Goal: Transaction & Acquisition: Purchase product/service

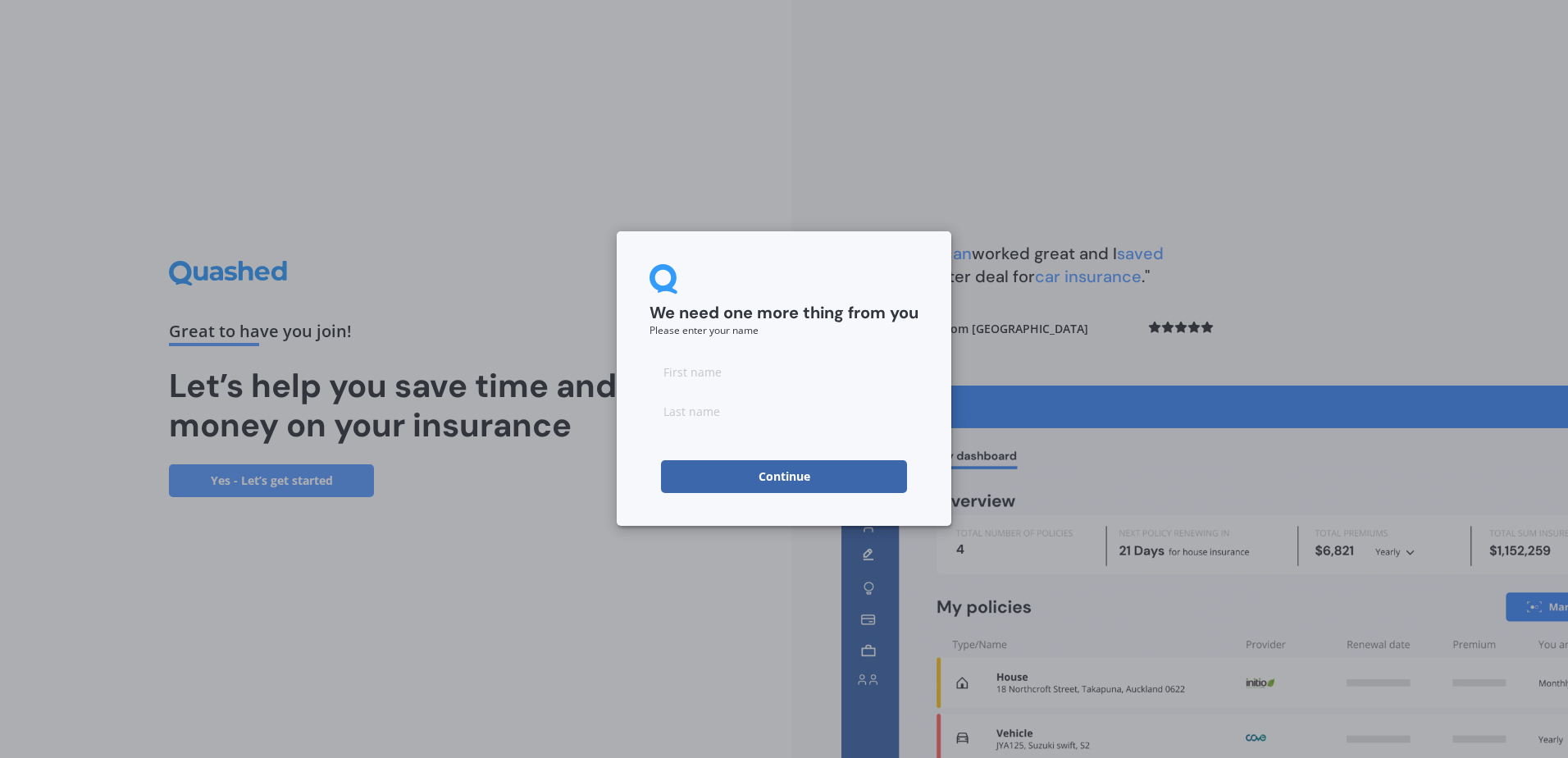
click at [699, 375] on input at bounding box center [783, 372] width 269 height 33
type input "[PERSON_NAME]"
type input "Parmar"
click at [668, 479] on button "Continue" at bounding box center [784, 477] width 246 height 33
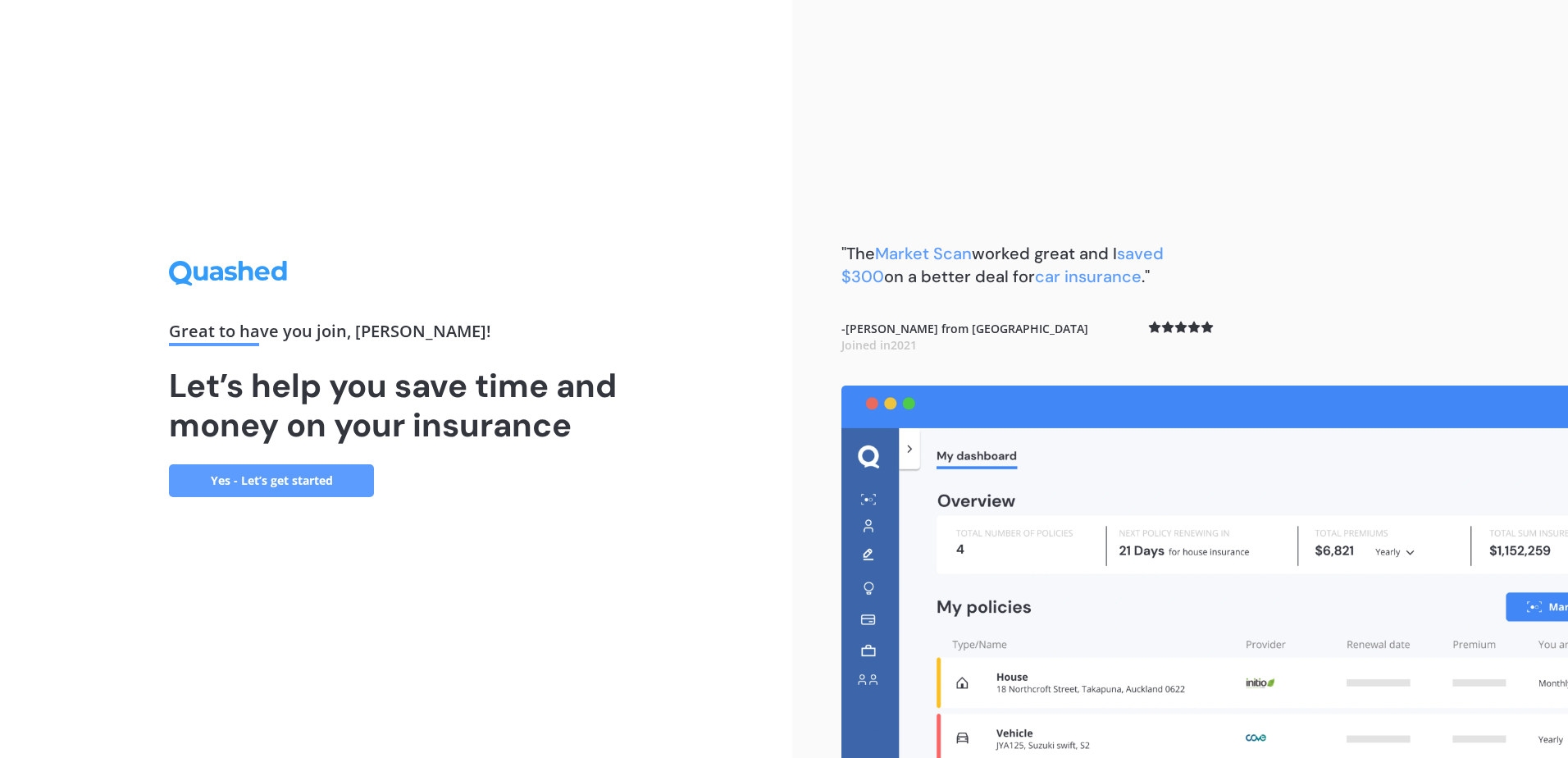
click at [279, 489] on link "Yes - Let’s get started" at bounding box center [271, 480] width 205 height 33
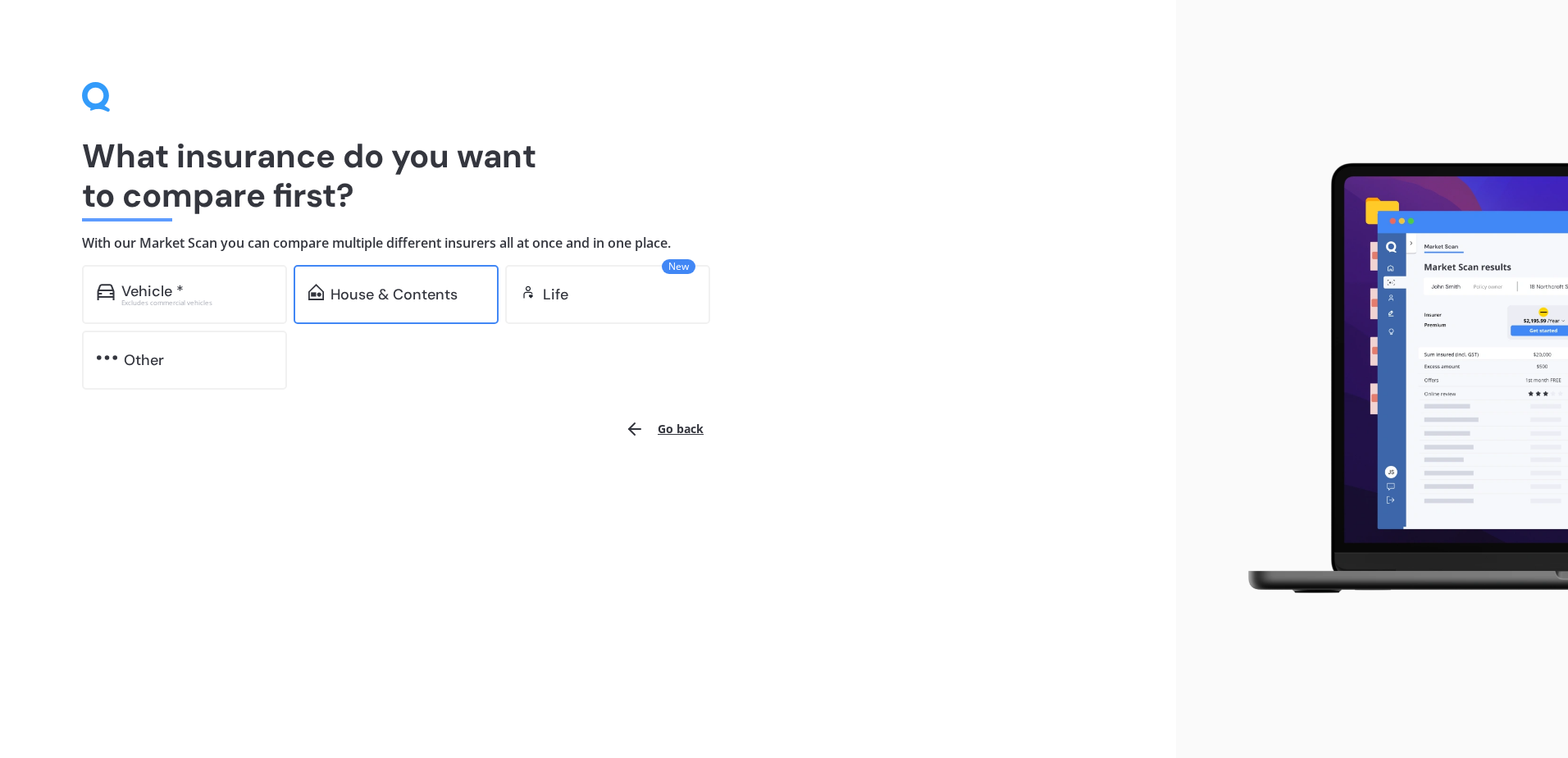
click at [352, 287] on div "House & Contents" at bounding box center [394, 295] width 128 height 16
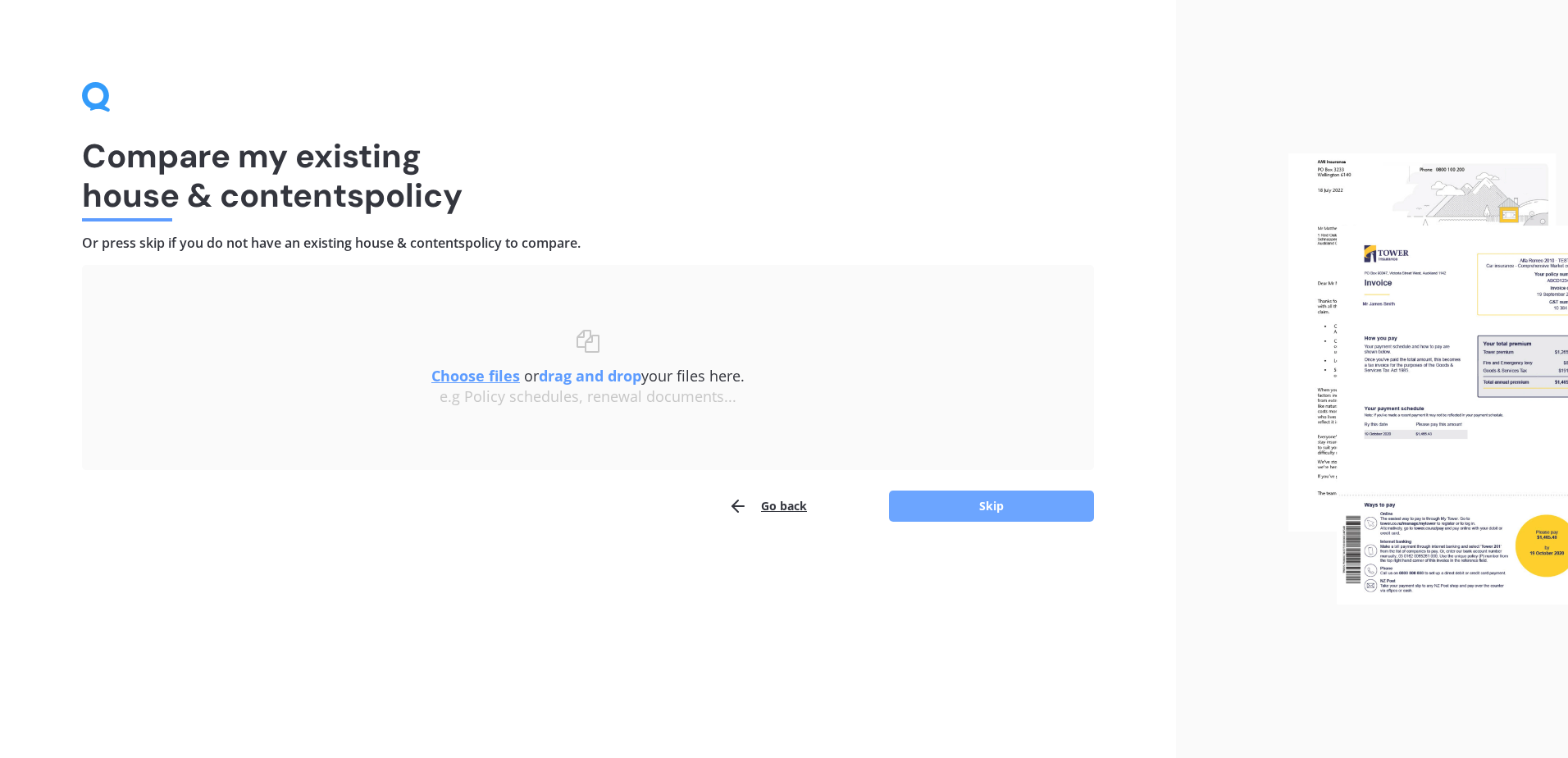
click at [998, 498] on button "Skip" at bounding box center [991, 506] width 205 height 31
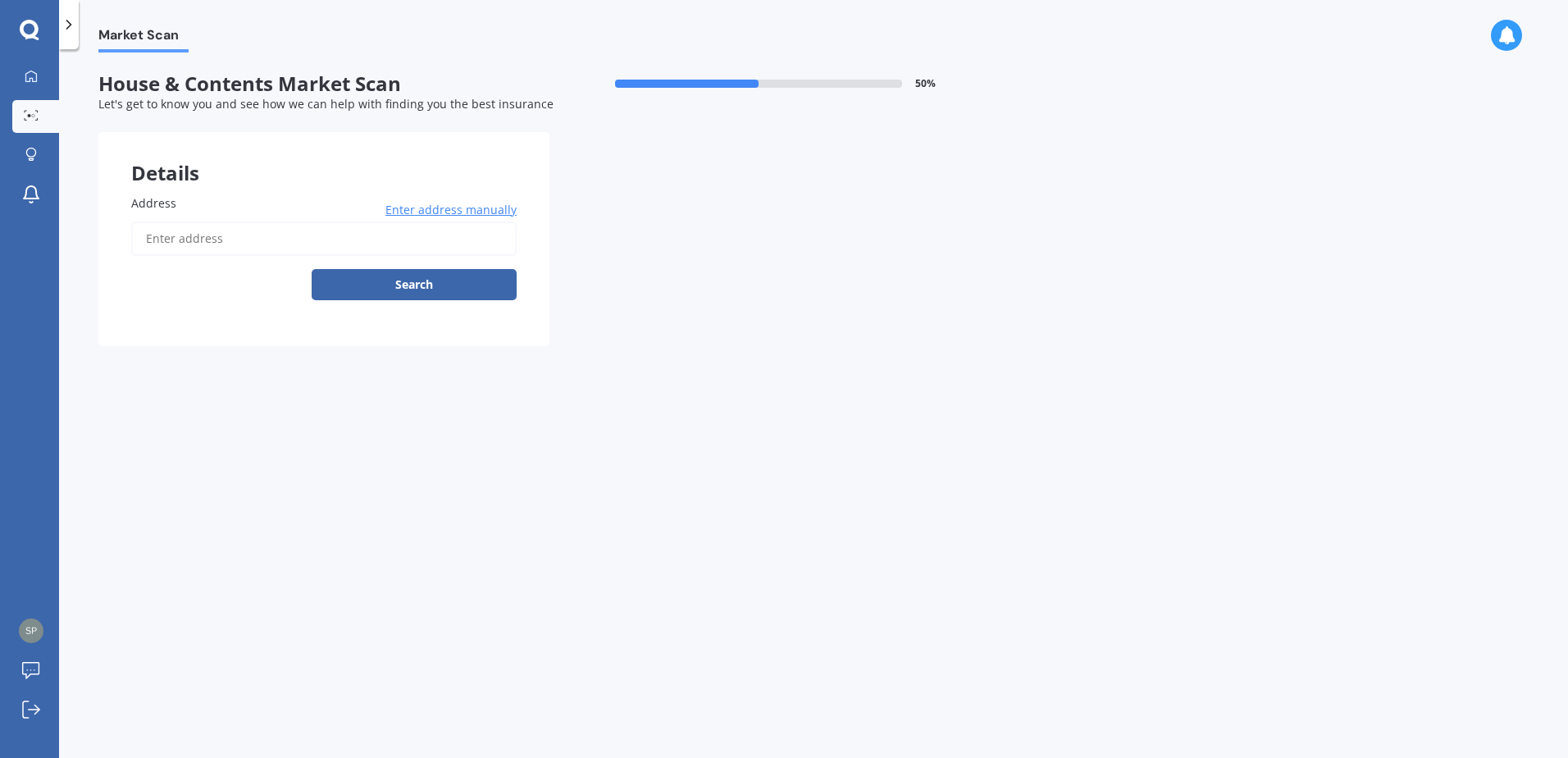
click at [178, 246] on input "Address" at bounding box center [324, 239] width 385 height 34
type input "9 Westpark Drive, West Harbour, Auckland 0618"
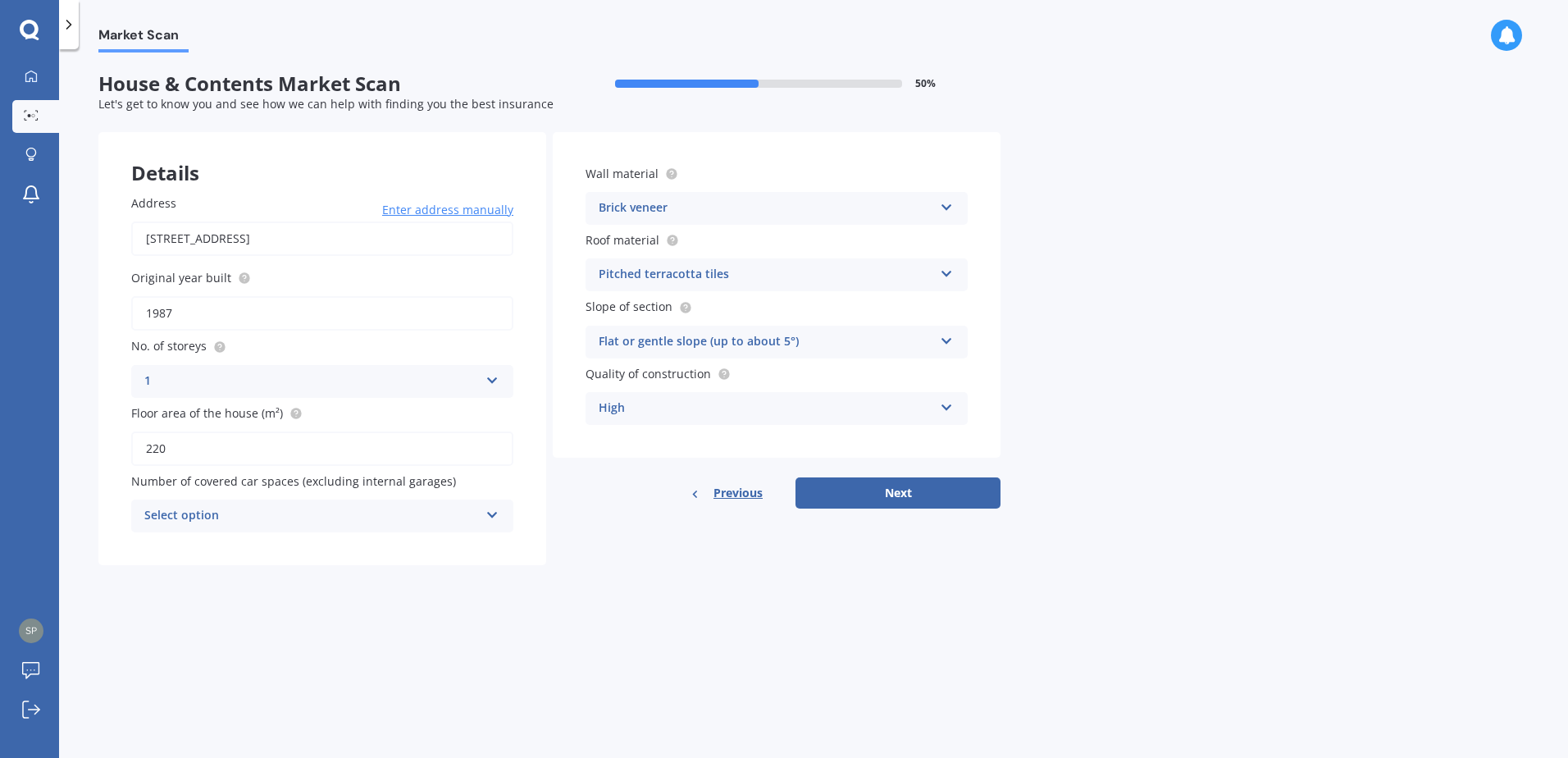
click at [219, 523] on div "Select option" at bounding box center [312, 516] width 335 height 20
click at [219, 523] on div "0" at bounding box center [312, 516] width 335 height 20
click at [510, 623] on div "Market Scan House & Contents Market Scan 50 % Let's get to know you and see how…" at bounding box center [813, 407] width 1509 height 709
click at [940, 492] on div "Previous Next" at bounding box center [776, 493] width 448 height 31
click at [187, 529] on div "Select option 0 1 2 3 4 5+" at bounding box center [322, 516] width 383 height 33
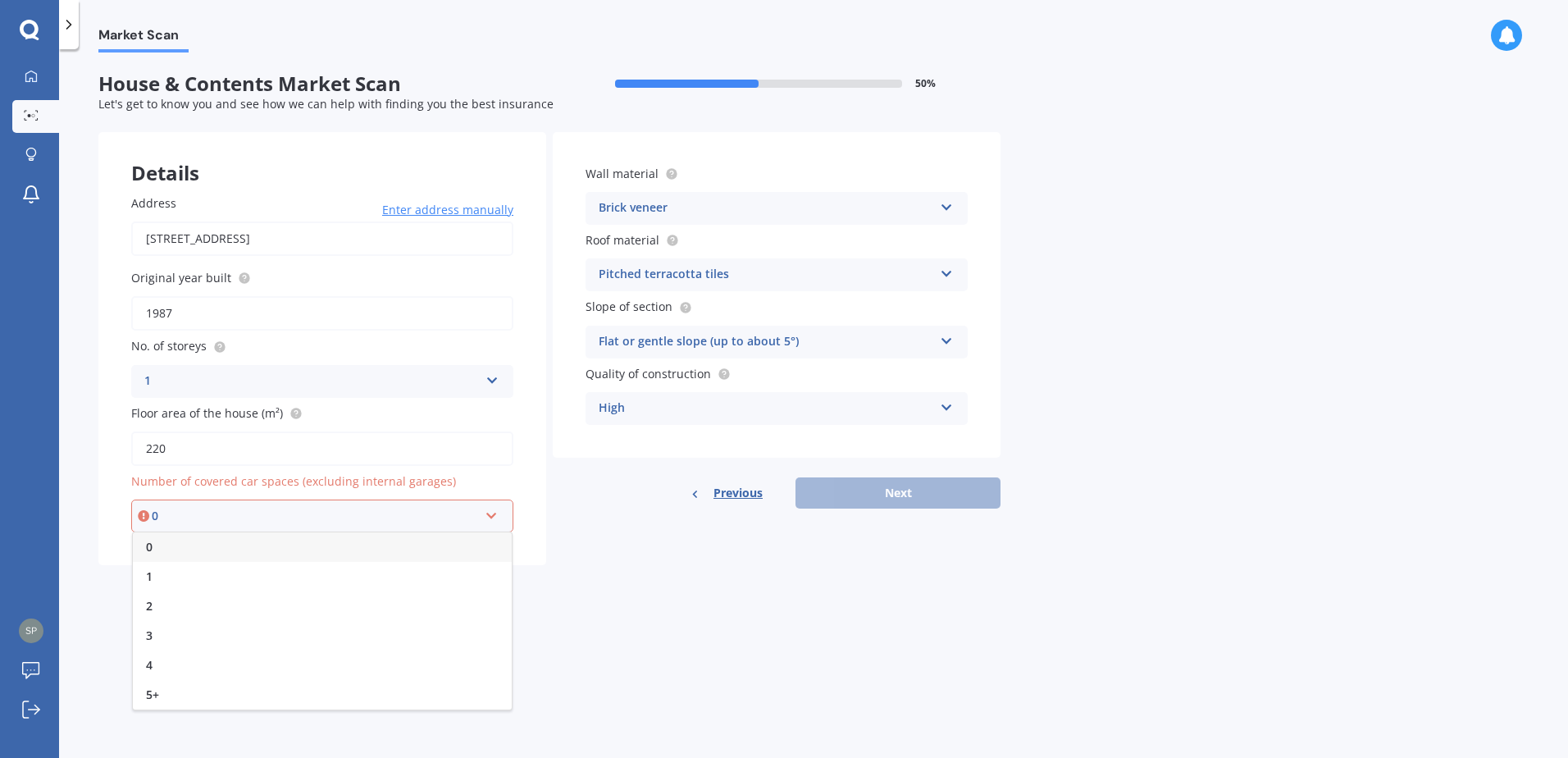
click at [181, 551] on div "0" at bounding box center [322, 547] width 379 height 30
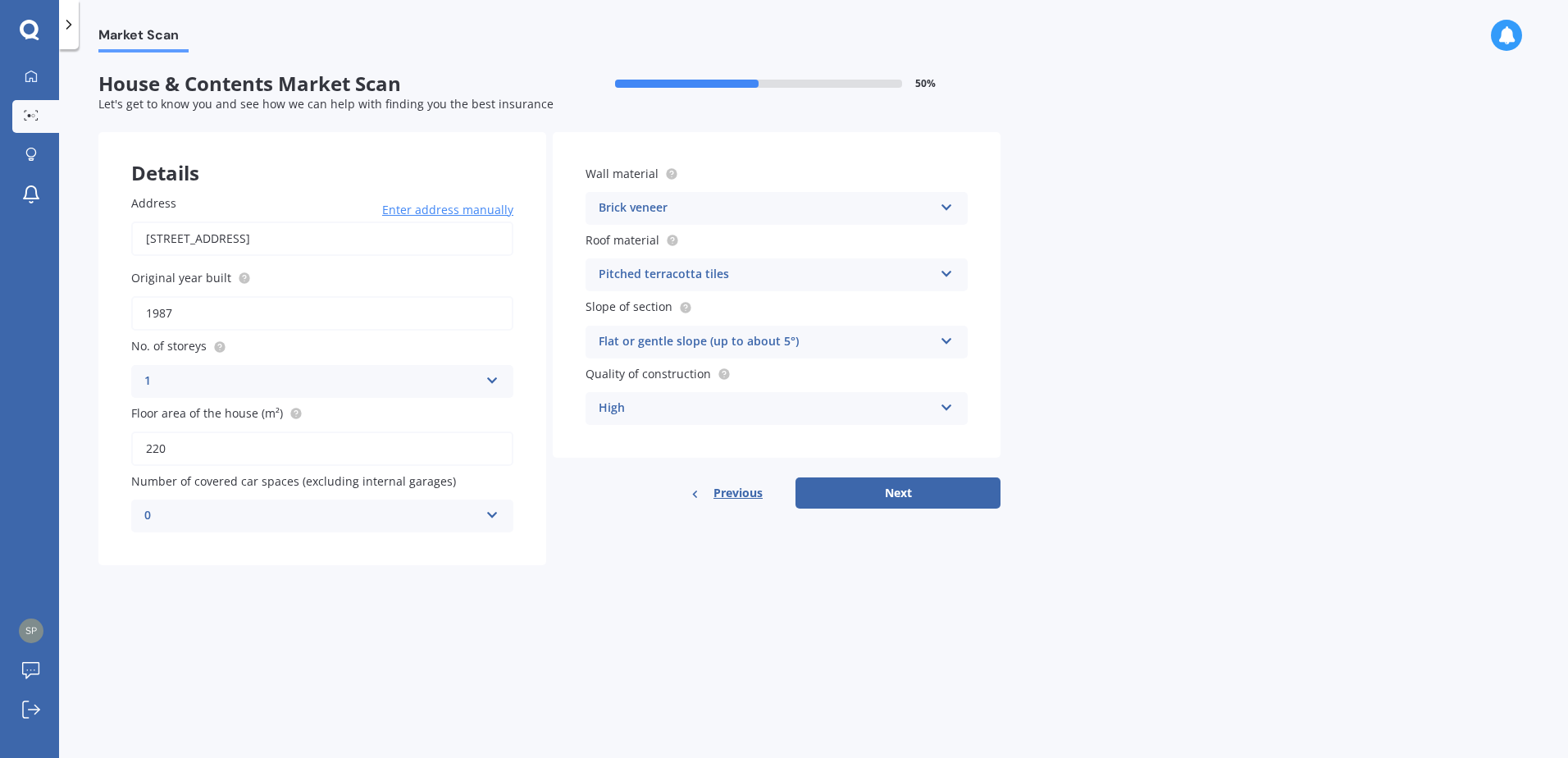
drag, startPoint x: 618, startPoint y: 638, endPoint x: 628, endPoint y: 630, distance: 12.8
click at [618, 639] on div "Market Scan House & Contents Market Scan 50 % Let's get to know you and see how…" at bounding box center [813, 407] width 1509 height 709
click at [885, 489] on button "Next" at bounding box center [898, 493] width 205 height 31
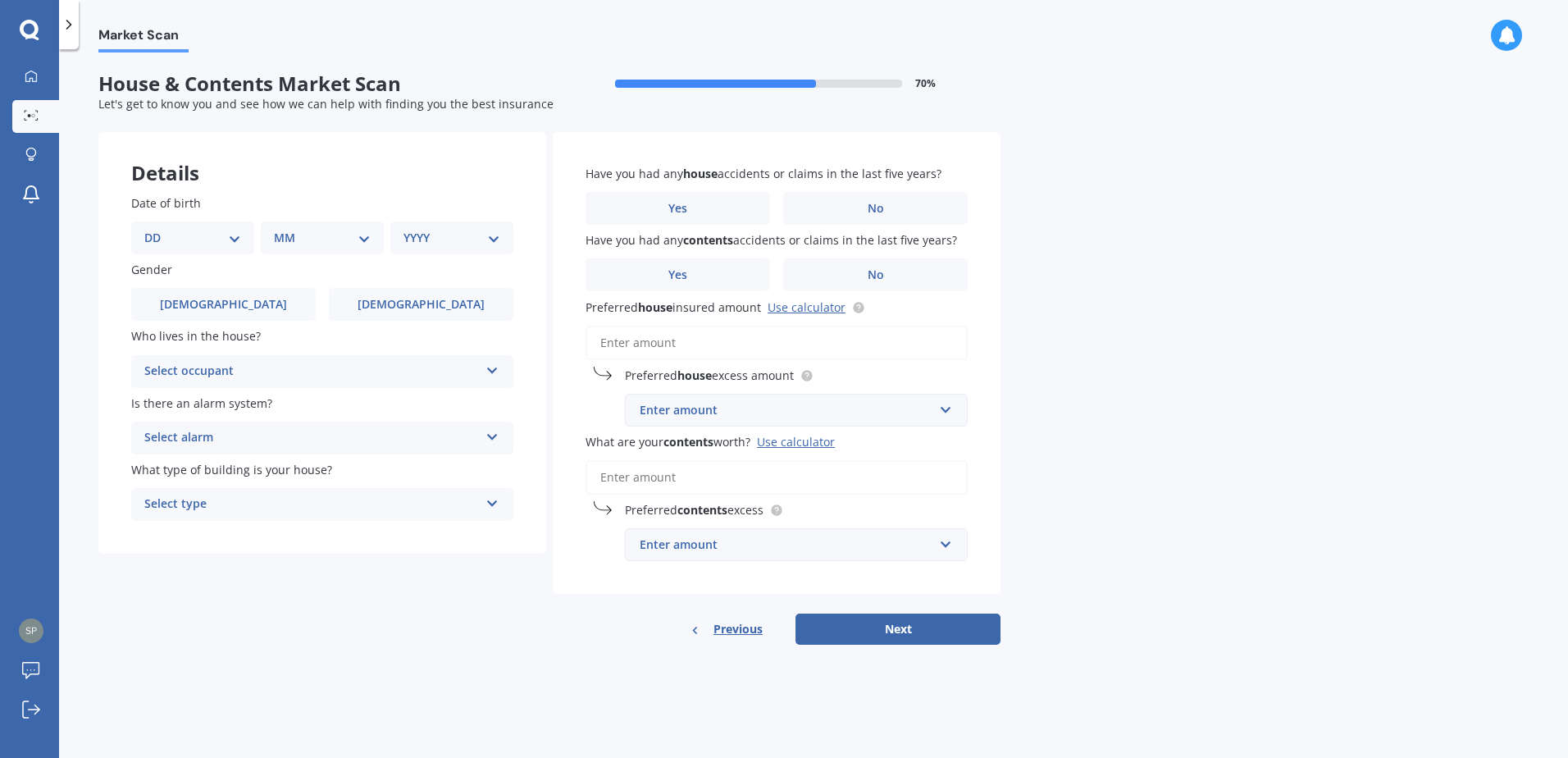
click at [207, 242] on select "DD 01 02 03 04 05 06 07 08 09 10 11 12 13 14 15 16 17 18 19 20 21 22 23 24 25 2…" at bounding box center [193, 238] width 97 height 18
select select "31"
click at [157, 229] on select "DD 01 02 03 04 05 06 07 08 09 10 11 12 13 14 15 16 17 18 19 20 21 22 23 24 25 2…" at bounding box center [193, 238] width 97 height 18
click at [322, 242] on select "MM 01 02 03 04 05 06 07 08 09 10 11 12" at bounding box center [326, 238] width 90 height 18
select select "01"
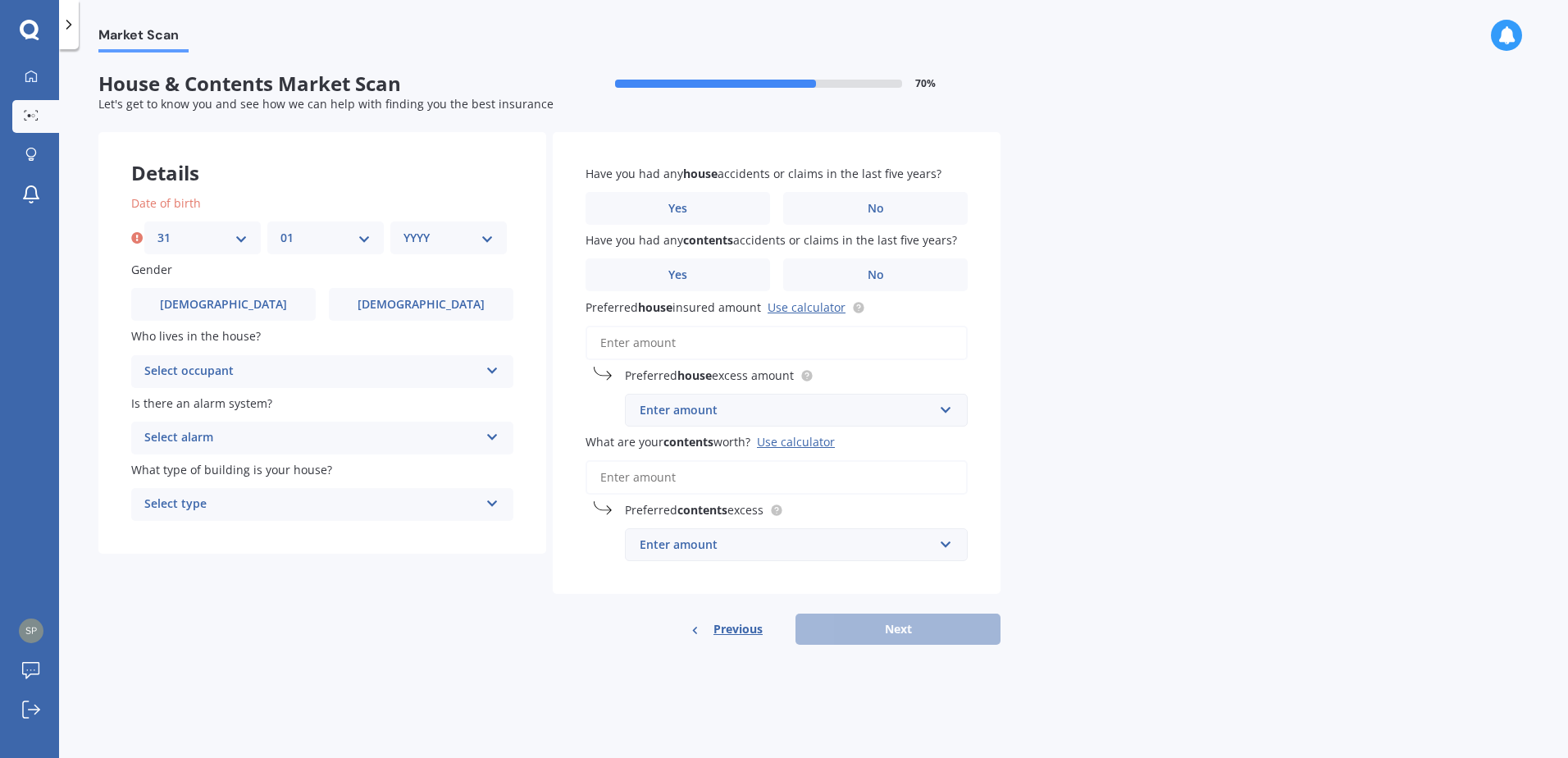
click at [280, 229] on select "MM 01 02 03 04 05 06 07 08 09 10 11 12" at bounding box center [326, 238] width 90 height 18
click at [440, 232] on select "YYYY 2009 2008 2007 2006 2005 2004 2003 2002 2001 2000 1999 1998 1997 1996 1995…" at bounding box center [449, 238] width 90 height 18
select select "1990"
click at [403, 229] on select "YYYY 2009 2008 2007 2006 2005 2004 2003 2002 2001 2000 1999 1998 1997 1996 1995…" at bounding box center [449, 238] width 90 height 18
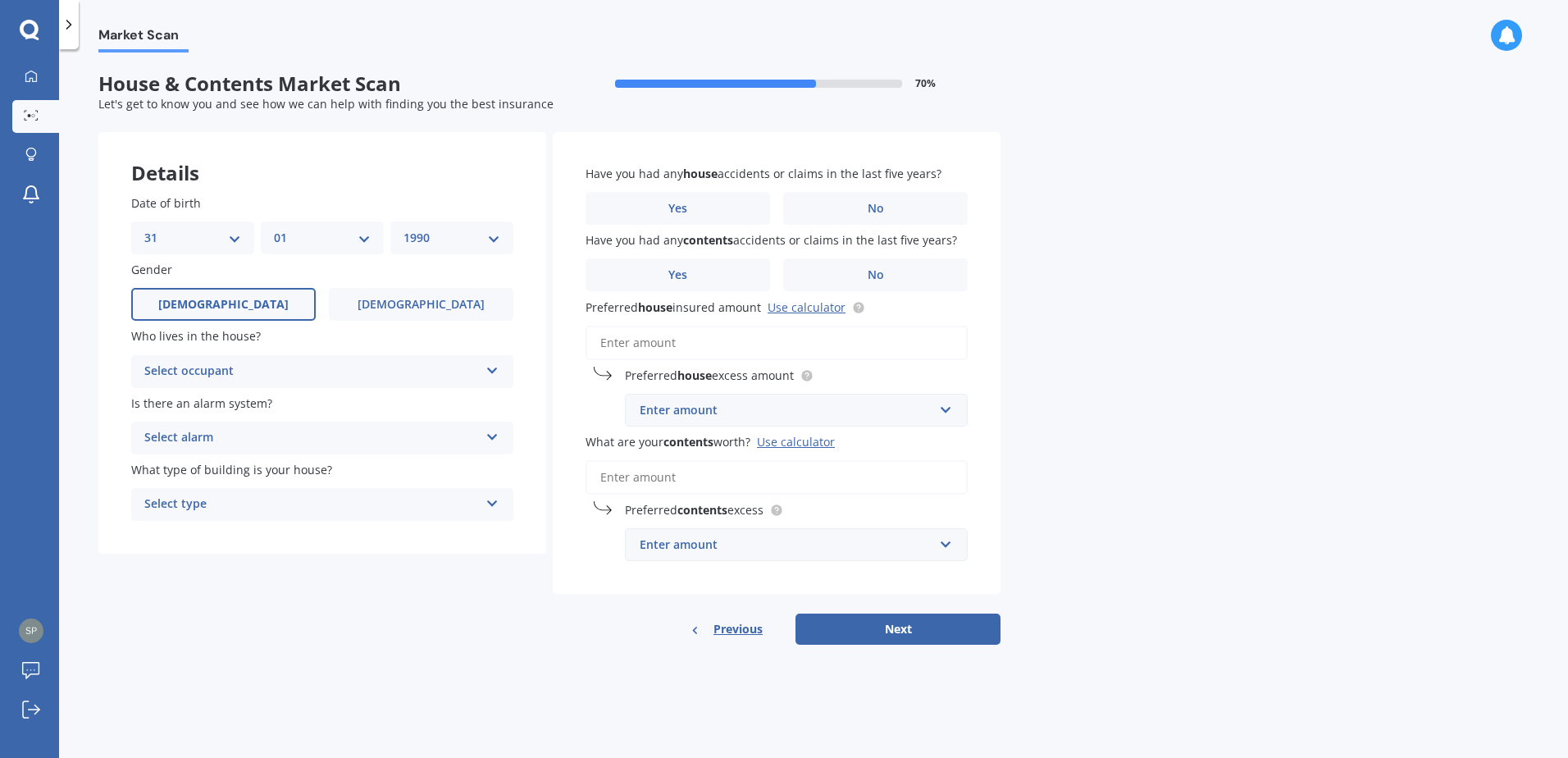
click at [223, 304] on span "Male" at bounding box center [223, 304] width 130 height 14
click at [0, 0] on input "Male" at bounding box center [0, 0] width 0 height 0
click at [259, 378] on div "Select occupant" at bounding box center [312, 372] width 335 height 20
click at [234, 410] on div "Owner" at bounding box center [322, 403] width 381 height 30
click at [267, 444] on div "Select alarm" at bounding box center [312, 438] width 335 height 20
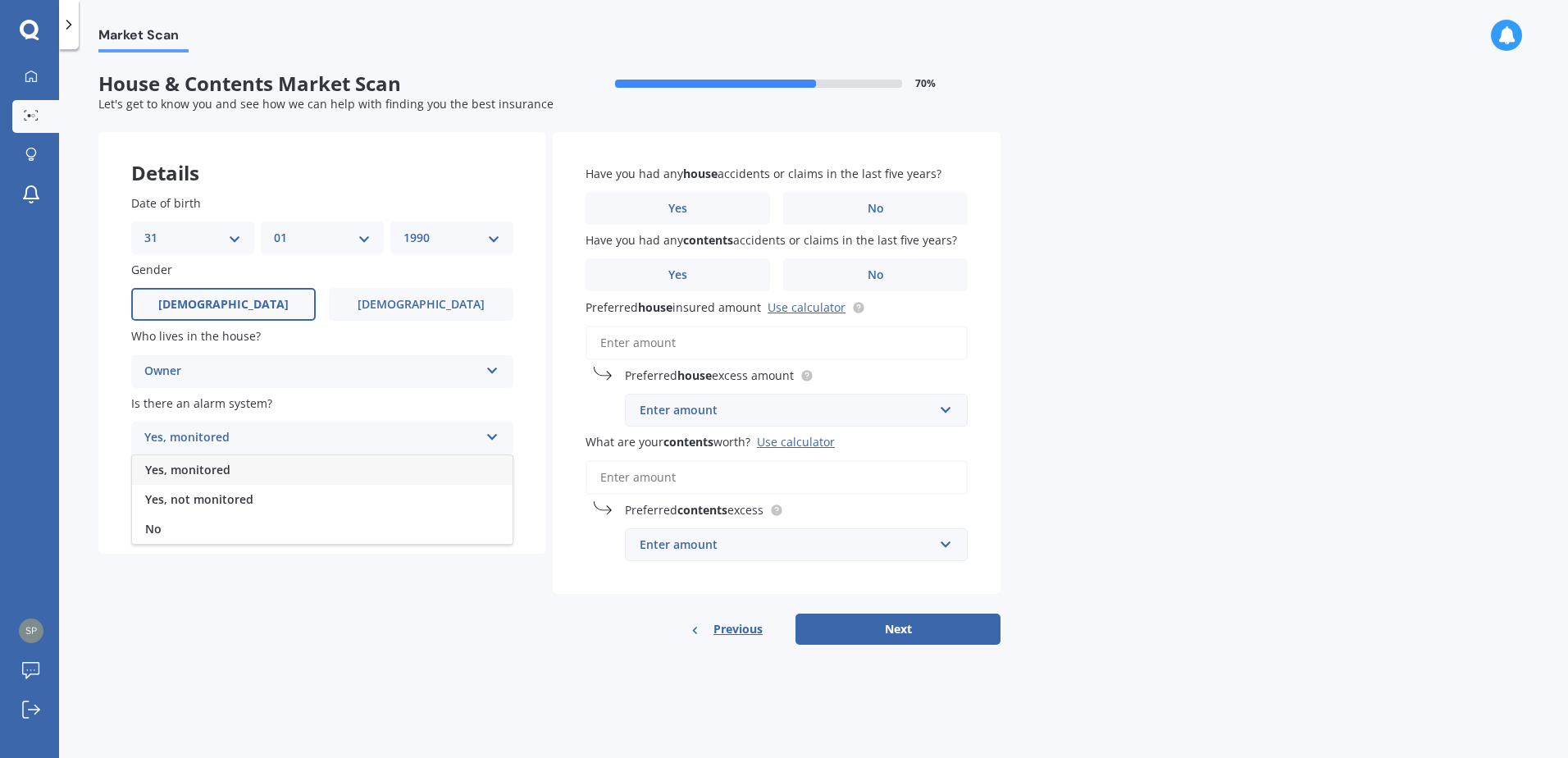
click at [208, 495] on span "Yes, not monitored" at bounding box center [200, 498] width 109 height 15
click at [253, 508] on div "Select type" at bounding box center [312, 505] width 335 height 20
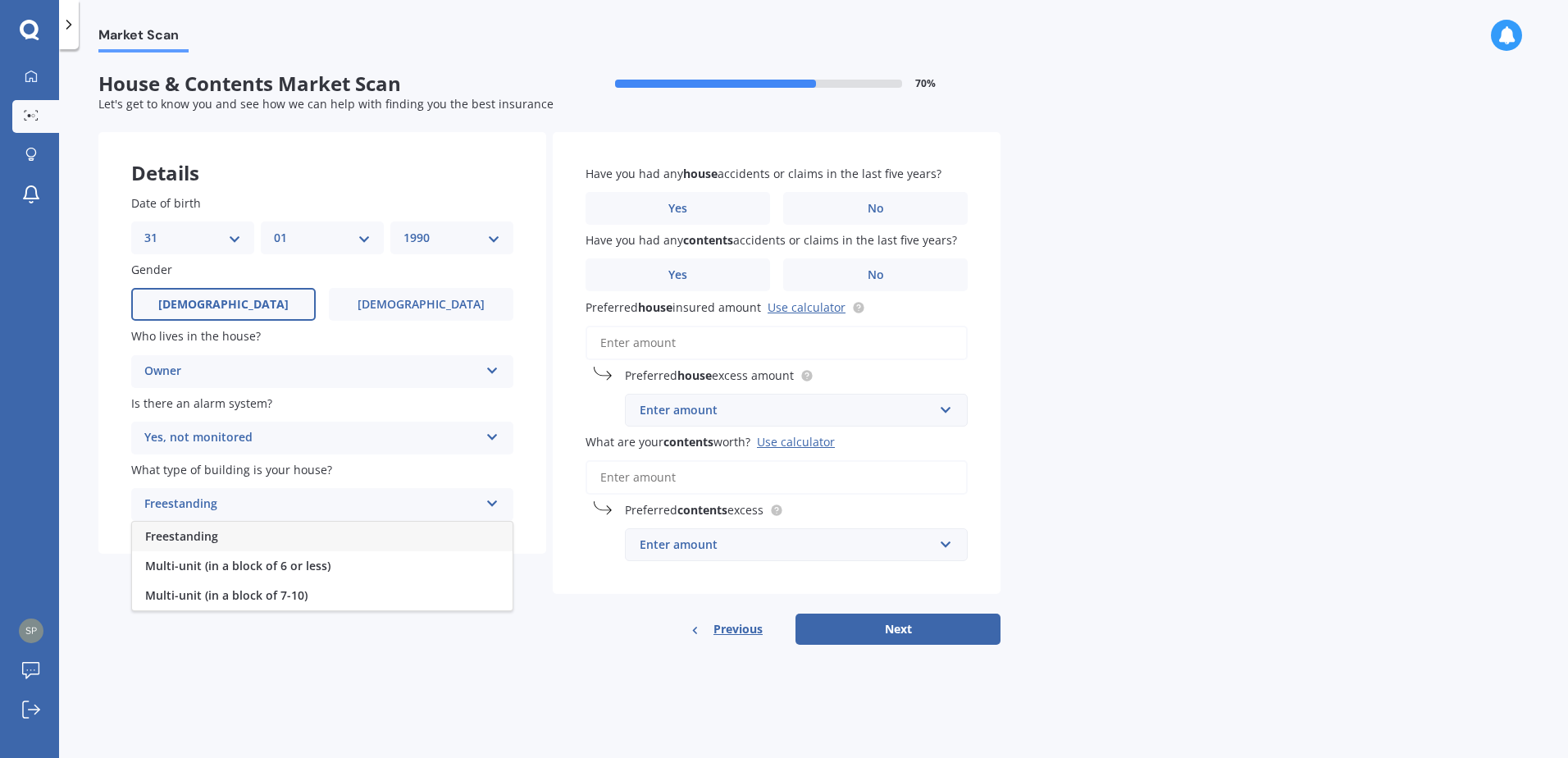
click at [234, 540] on div "Freestanding" at bounding box center [322, 536] width 381 height 30
click at [822, 207] on label "No" at bounding box center [875, 208] width 184 height 33
click at [0, 0] on input "No" at bounding box center [0, 0] width 0 height 0
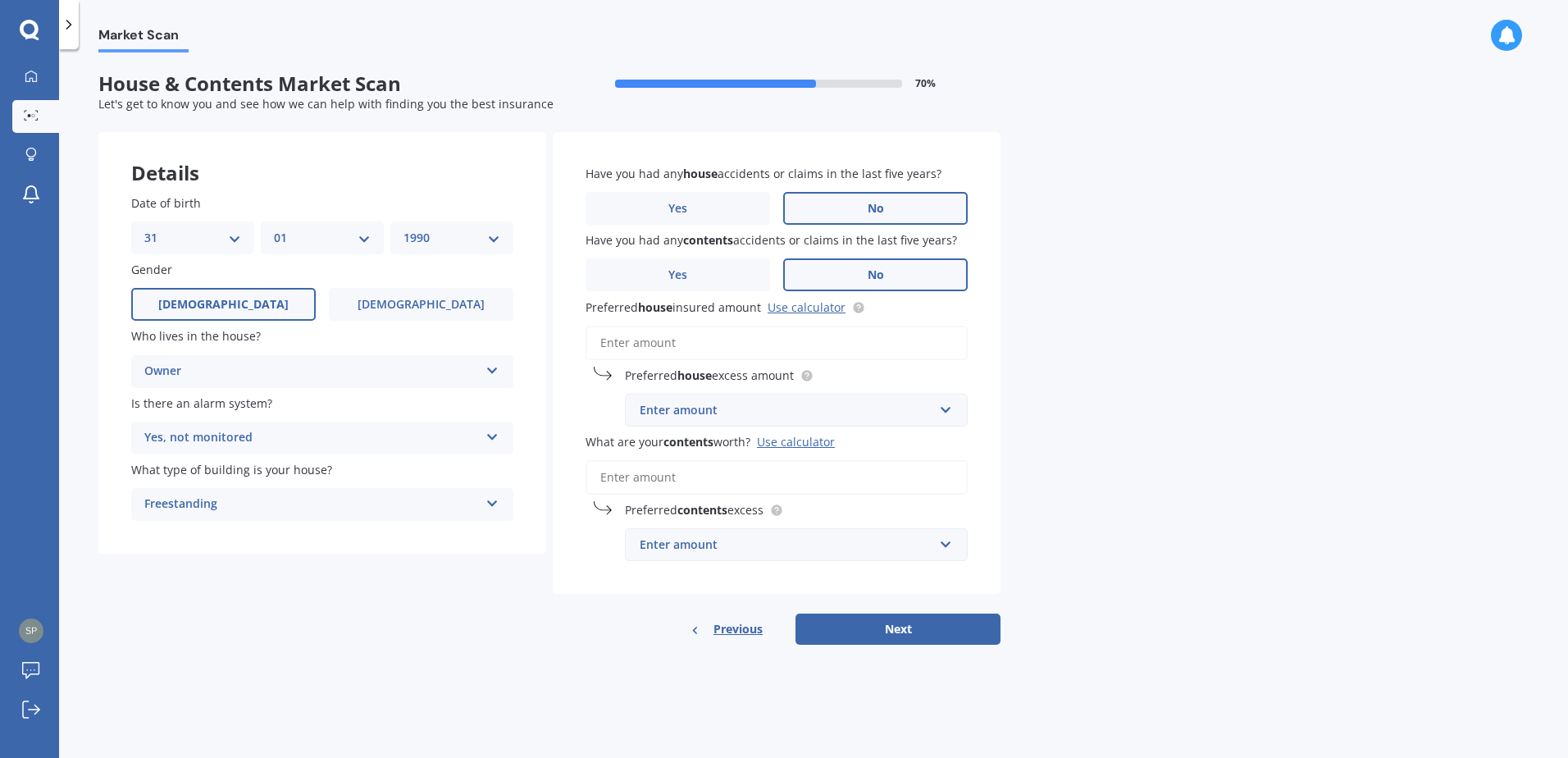
click at [861, 271] on label "No" at bounding box center [875, 275] width 184 height 33
click at [0, 0] on input "No" at bounding box center [0, 0] width 0 height 0
click at [685, 411] on div "Enter amount" at bounding box center [786, 411] width 294 height 18
click at [685, 531] on div "$750" at bounding box center [796, 532] width 341 height 31
click at [661, 349] on input "Preferred house insured amount Use calculator" at bounding box center [777, 343] width 383 height 34
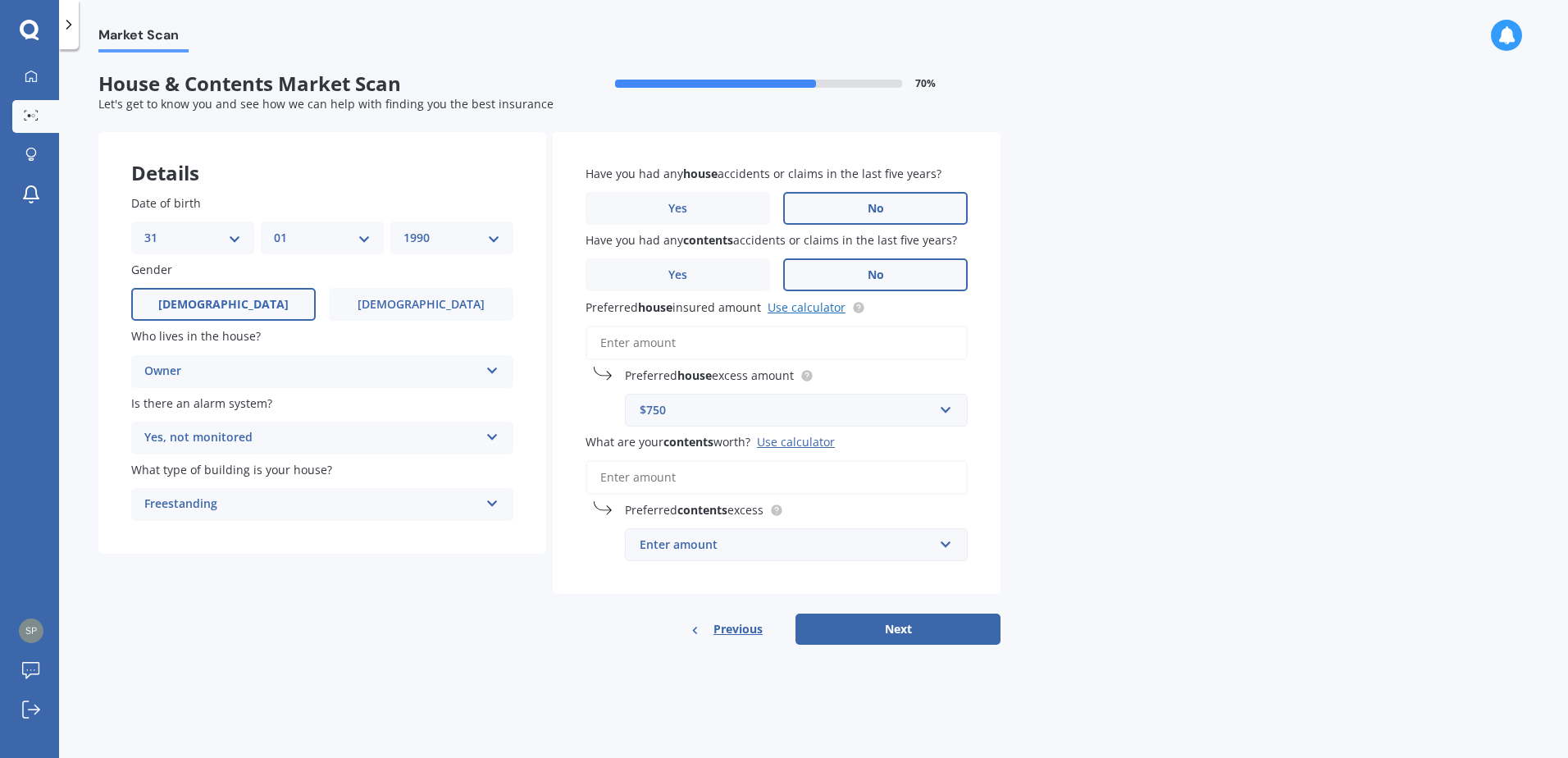
click at [795, 311] on link "Use calculator" at bounding box center [807, 307] width 78 height 15
